Goal: Information Seeking & Learning: Learn about a topic

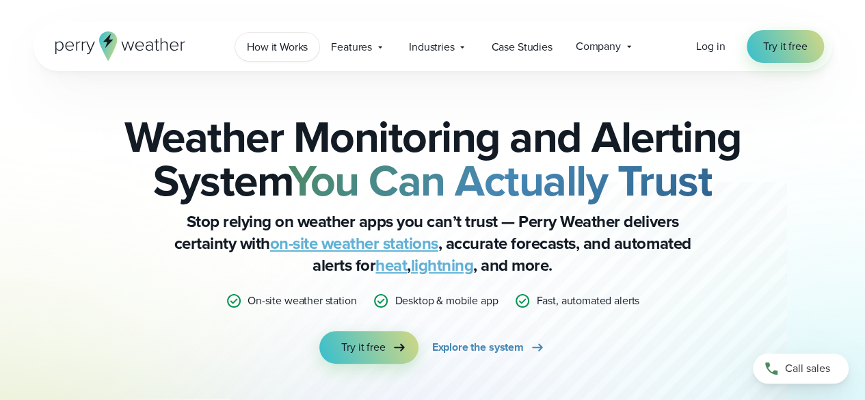
click at [304, 49] on span "How it Works" at bounding box center [277, 47] width 61 height 16
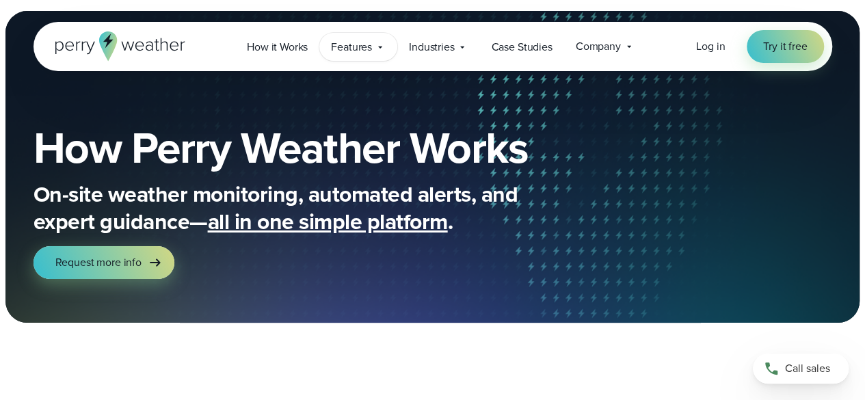
click at [379, 44] on icon at bounding box center [380, 47] width 11 height 11
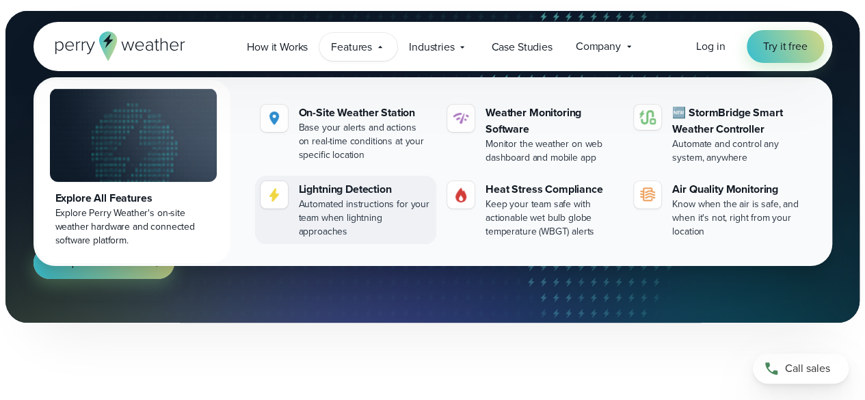
click at [354, 195] on div "Lightning Detection" at bounding box center [365, 189] width 132 height 16
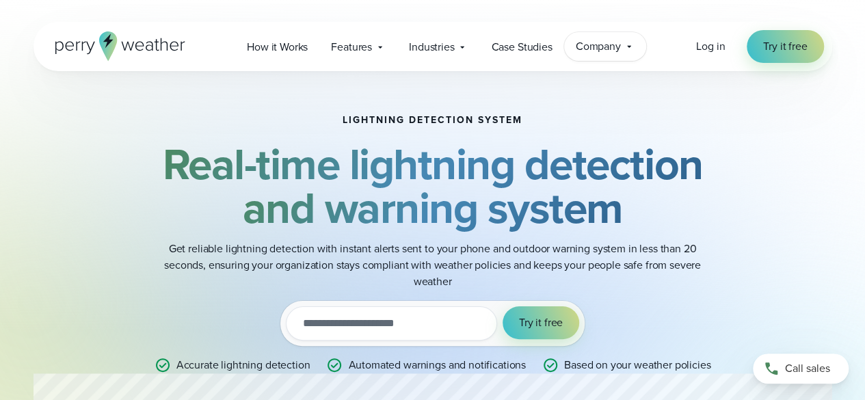
click at [628, 50] on icon at bounding box center [629, 46] width 11 height 11
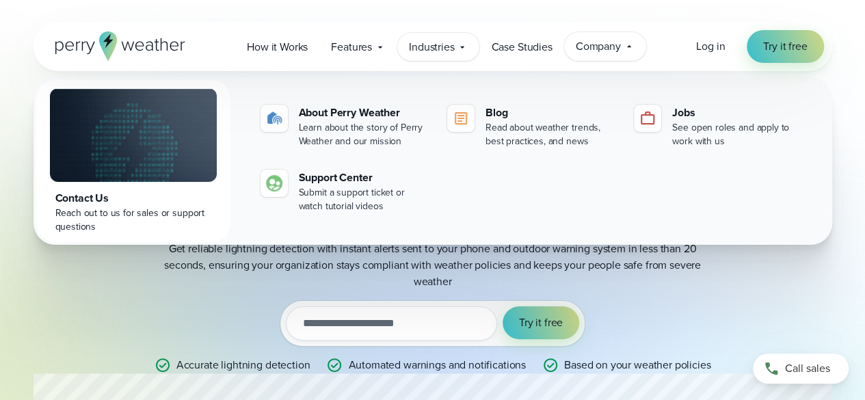
click at [446, 51] on span "Industries" at bounding box center [431, 47] width 45 height 16
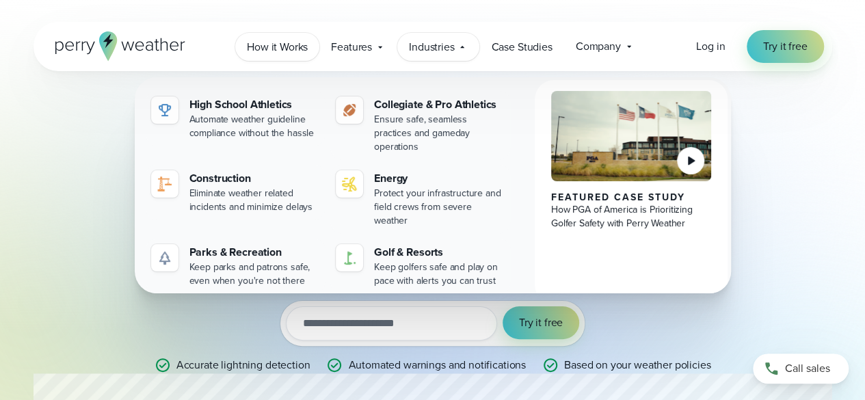
click at [276, 50] on span "How it Works" at bounding box center [277, 47] width 61 height 16
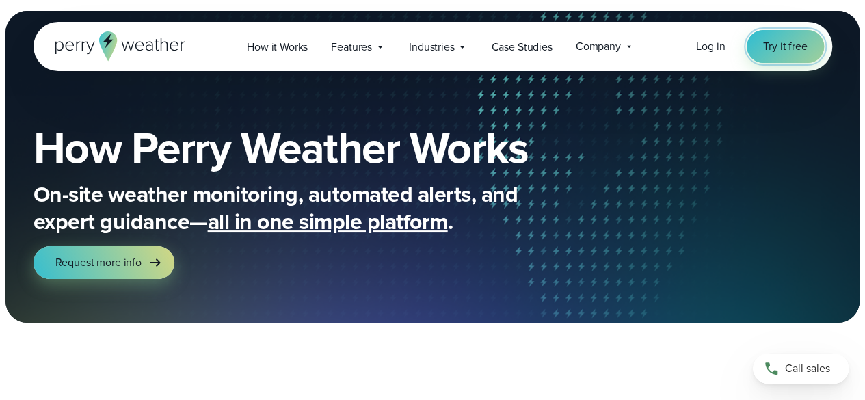
click at [769, 46] on span "Try it free" at bounding box center [785, 46] width 44 height 16
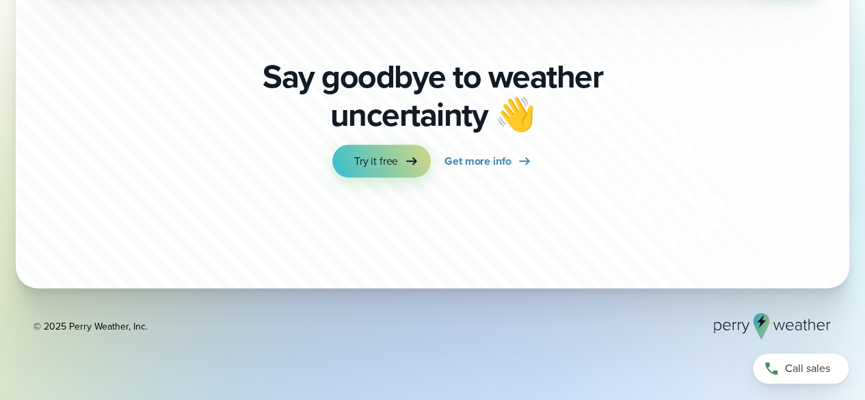
scroll to position [4341, 0]
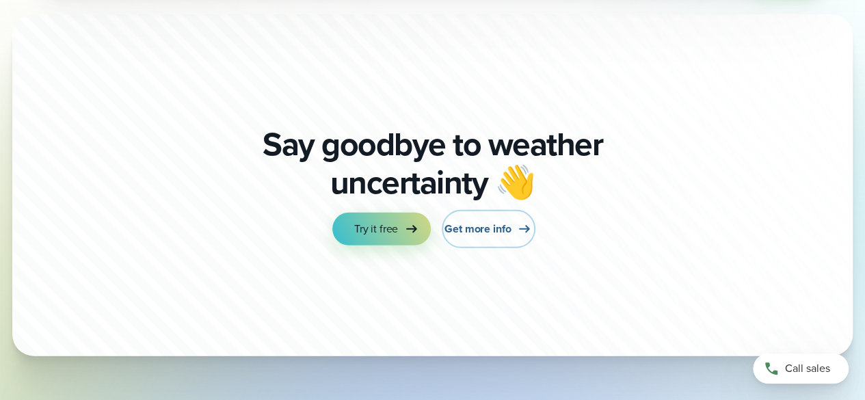
click at [477, 226] on span "Get more info" at bounding box center [477, 229] width 66 height 16
